Goal: Task Accomplishment & Management: Complete application form

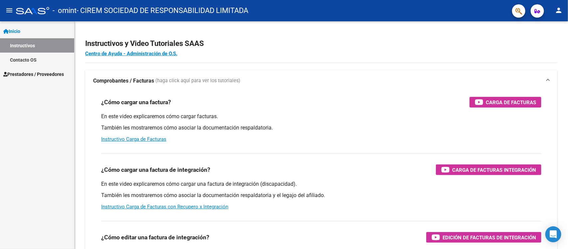
click at [55, 73] on span "Prestadores / Proveedores" at bounding box center [33, 74] width 61 height 7
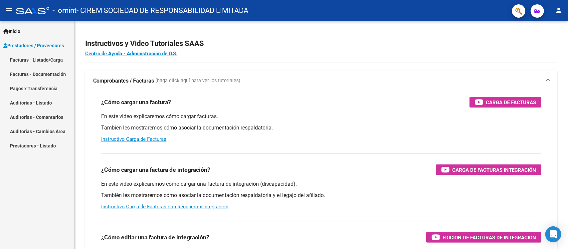
click at [48, 59] on link "Facturas - Listado/Carga" at bounding box center [37, 60] width 74 height 14
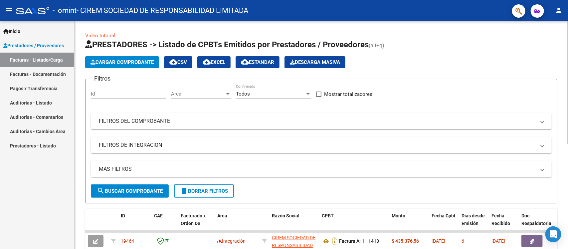
click at [131, 62] on span "Cargar Comprobante" at bounding box center [122, 62] width 63 height 6
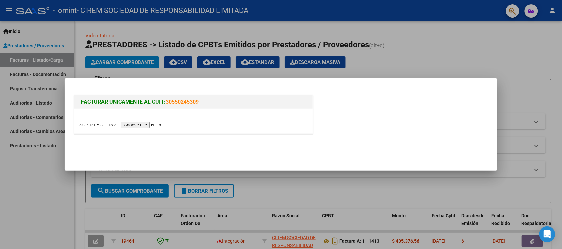
click at [157, 123] on input "file" at bounding box center [121, 124] width 84 height 7
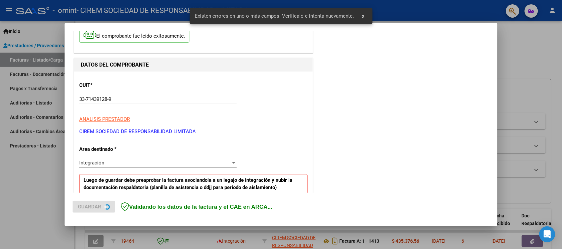
scroll to position [139, 0]
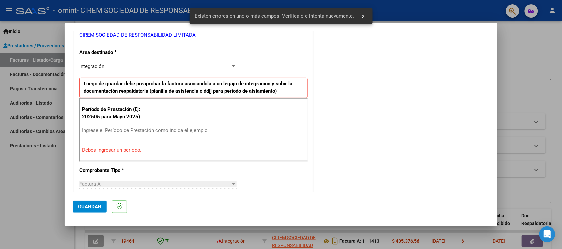
click at [132, 128] on input "Ingrese el Período de Prestación como indica el ejemplo" at bounding box center [159, 130] width 154 height 6
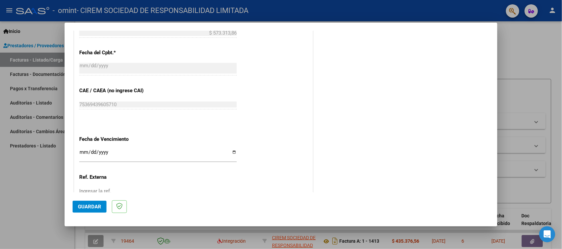
scroll to position [388, 0]
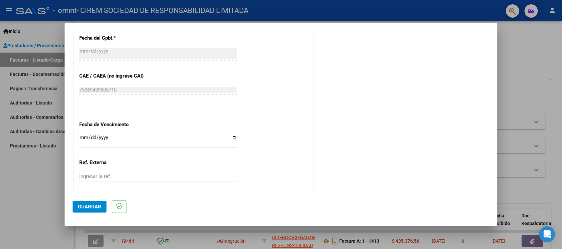
type input "202508"
click at [232, 137] on input "Ingresar la fecha" at bounding box center [157, 140] width 157 height 11
type input "[DATE]"
click at [89, 208] on span "Guardar" at bounding box center [89, 207] width 23 height 6
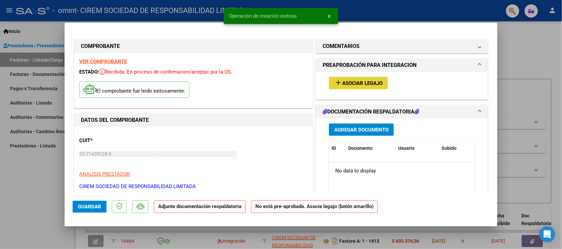
click at [346, 83] on span "Asociar Legajo" at bounding box center [362, 83] width 40 height 6
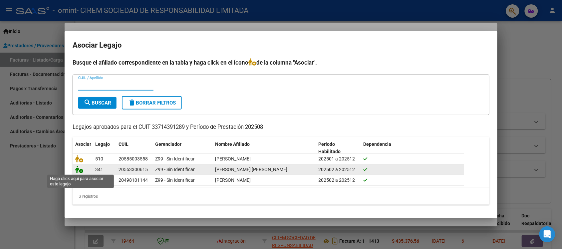
click at [80, 170] on icon at bounding box center [79, 169] width 8 height 7
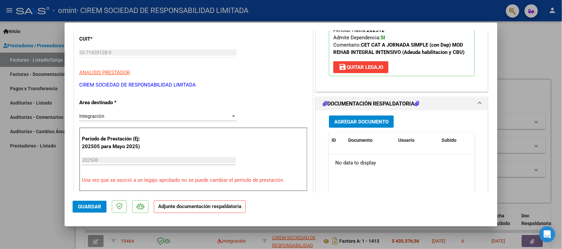
scroll to position [125, 0]
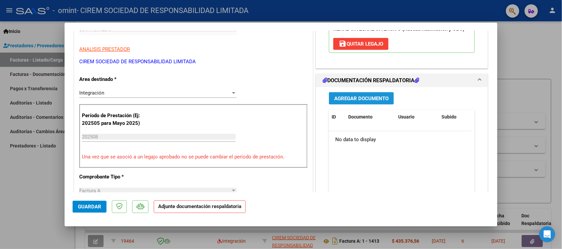
click at [358, 100] on span "Agregar Documento" at bounding box center [361, 99] width 54 height 6
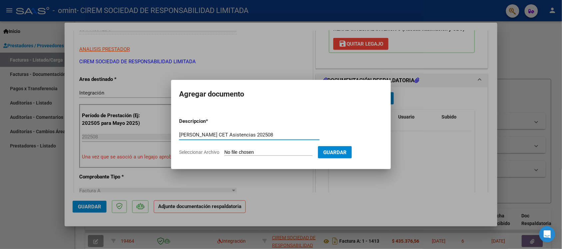
type input "[PERSON_NAME] CET Asistencias 202508"
click at [209, 152] on span "Seleccionar Archivo" at bounding box center [199, 151] width 40 height 5
click at [224, 152] on input "Seleccionar Archivo" at bounding box center [268, 152] width 88 height 6
type input "C:\fakepath\[PERSON_NAME] - CET - Asistencia - 2025 - 08.pdf"
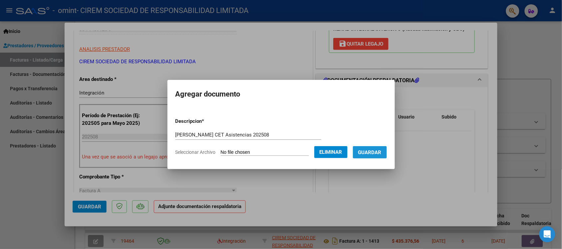
click at [375, 149] on span "Guardar" at bounding box center [369, 152] width 23 height 6
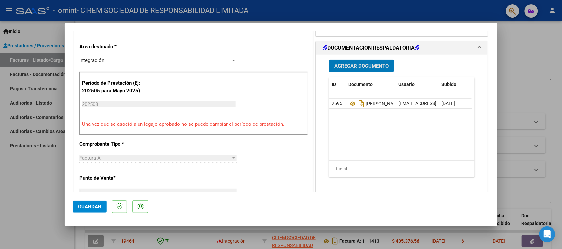
scroll to position [166, 0]
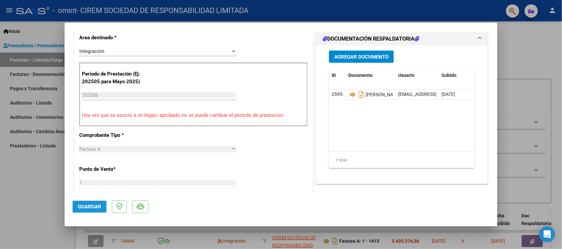
click at [96, 207] on span "Guardar" at bounding box center [89, 207] width 23 height 6
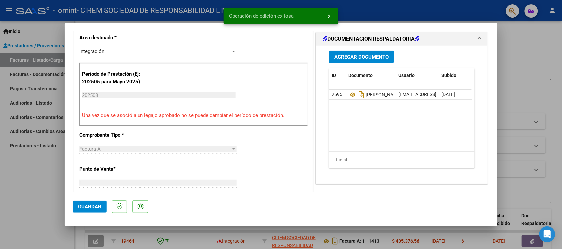
click at [527, 37] on div at bounding box center [281, 124] width 562 height 249
type input "$ 0,00"
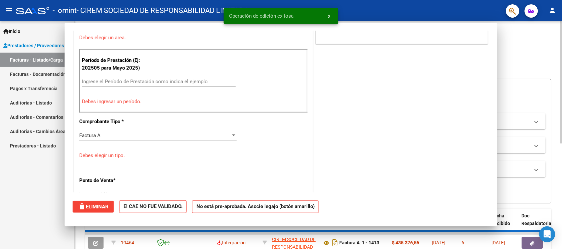
scroll to position [137, 0]
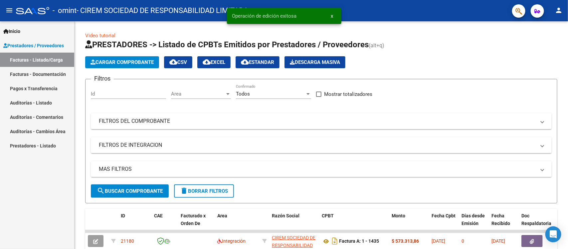
click at [331, 15] on span "x" at bounding box center [332, 16] width 2 height 6
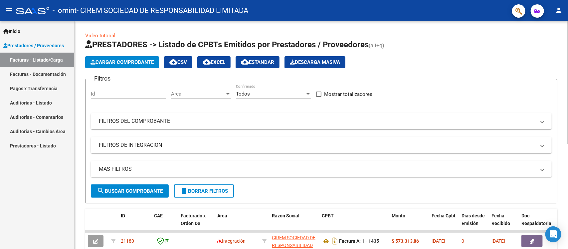
click at [138, 61] on span "Cargar Comprobante" at bounding box center [122, 62] width 63 height 6
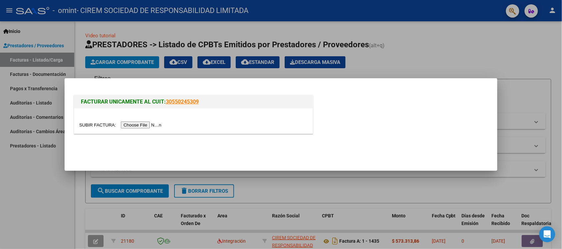
click at [129, 123] on input "file" at bounding box center [121, 124] width 84 height 7
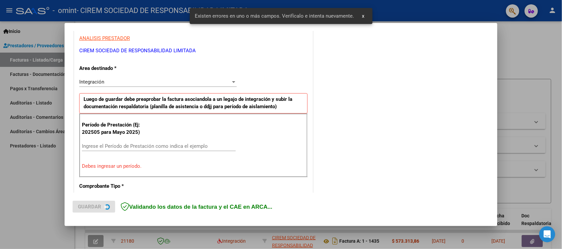
scroll to position [139, 0]
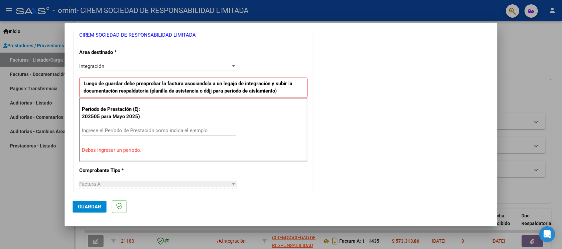
click at [151, 128] on input "Ingrese el Período de Prestación como indica el ejemplo" at bounding box center [159, 130] width 154 height 6
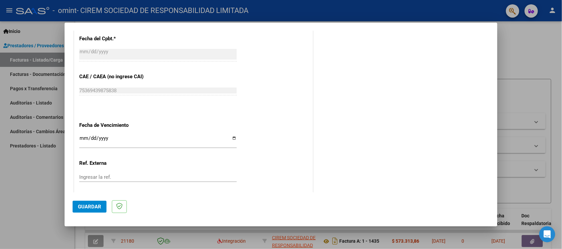
scroll to position [388, 0]
type input "202508"
click at [233, 139] on input "Ingresar la fecha" at bounding box center [157, 140] width 157 height 11
type input "[DATE]"
click at [93, 206] on span "Guardar" at bounding box center [89, 207] width 23 height 6
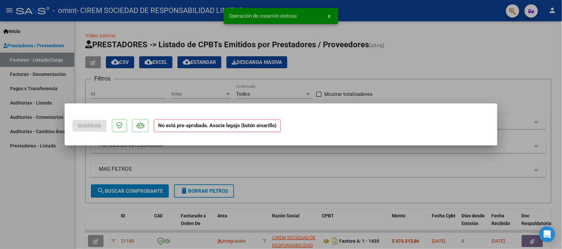
scroll to position [0, 0]
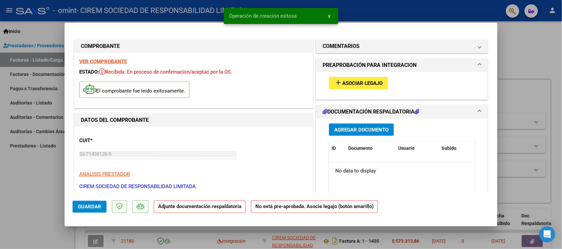
click at [350, 79] on button "add Asociar Legajo" at bounding box center [358, 83] width 59 height 12
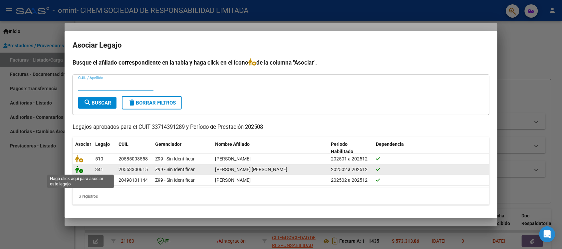
click at [80, 170] on icon at bounding box center [79, 169] width 8 height 7
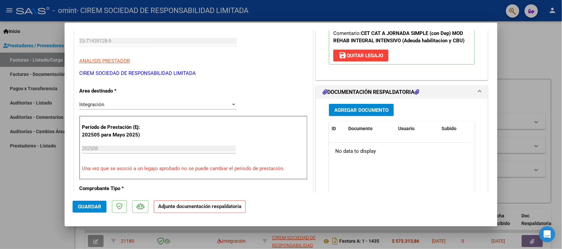
scroll to position [125, 0]
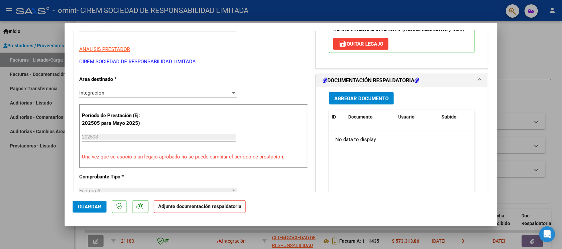
click at [352, 97] on span "Agregar Documento" at bounding box center [361, 99] width 54 height 6
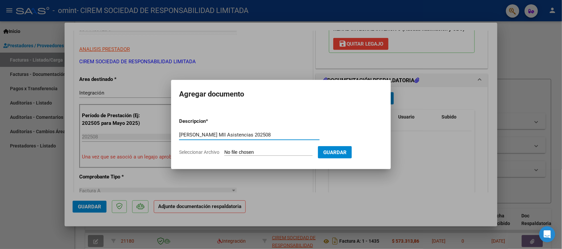
type input "[PERSON_NAME] MII Asistencias 202508"
click at [207, 152] on span "Seleccionar Archivo" at bounding box center [199, 151] width 40 height 5
click at [224, 152] on input "Seleccionar Archivo" at bounding box center [268, 152] width 88 height 6
type input "C:\fakepath\[PERSON_NAME] - MII - Asistencia - 2025 - 08.pdf"
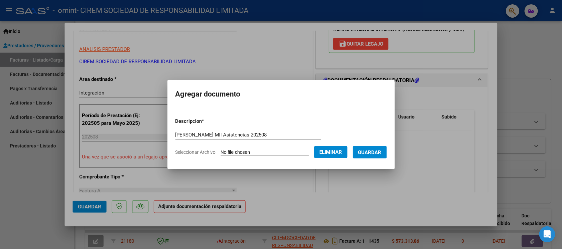
click at [370, 152] on span "Guardar" at bounding box center [369, 152] width 23 height 6
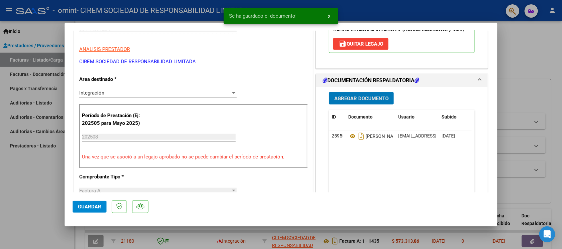
click at [94, 205] on span "Guardar" at bounding box center [89, 207] width 23 height 6
click at [532, 49] on div at bounding box center [281, 124] width 562 height 249
type input "$ 0,00"
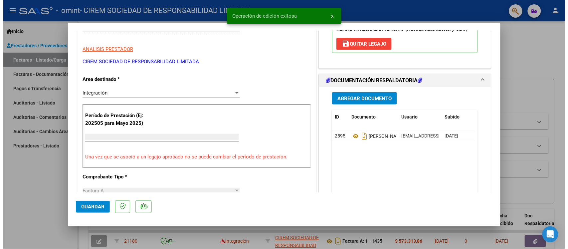
scroll to position [104, 0]
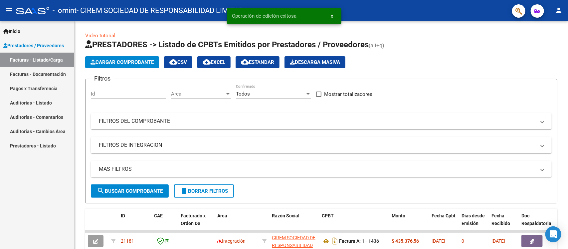
click at [333, 16] on span "x" at bounding box center [332, 16] width 2 height 6
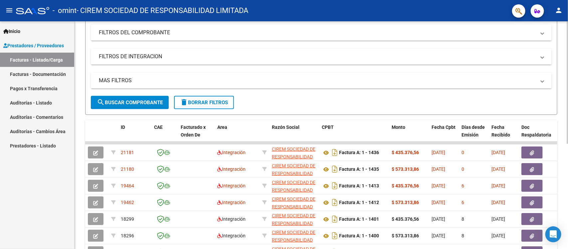
scroll to position [125, 0]
